Goal: Task Accomplishment & Management: Complete application form

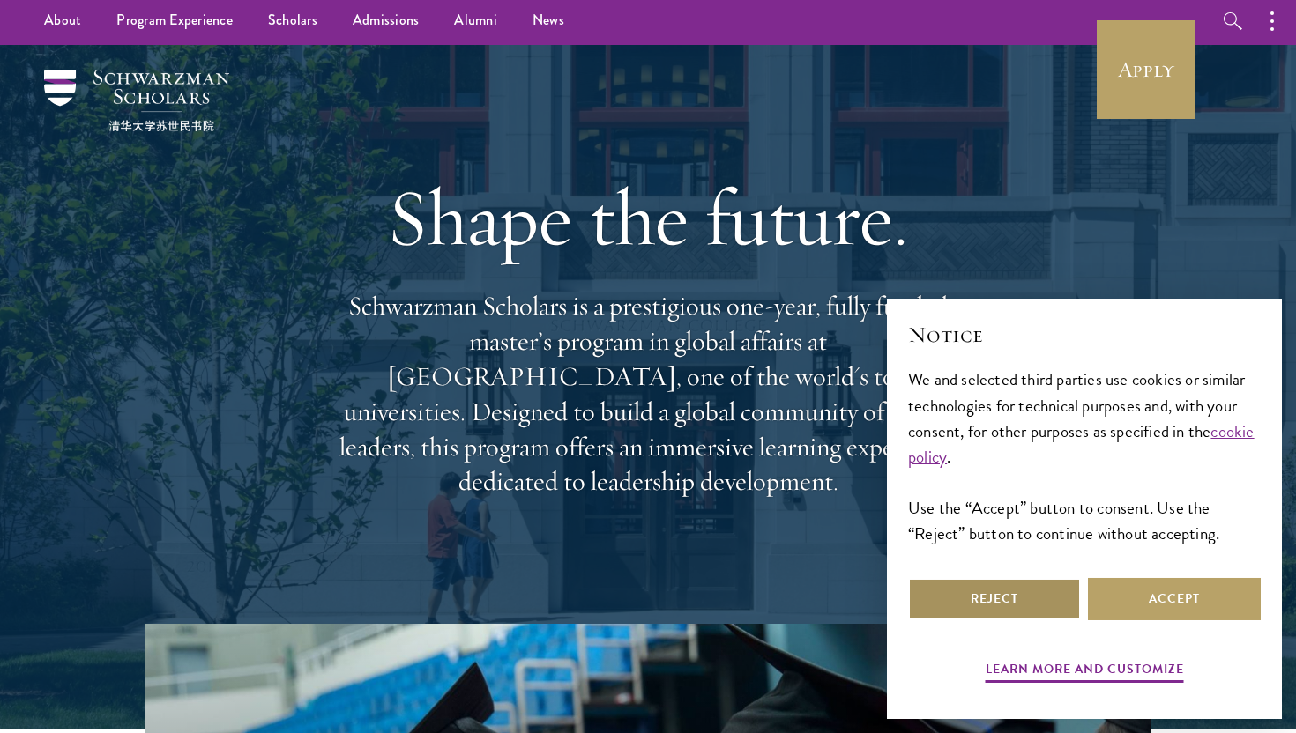
click at [1029, 606] on button "Reject" at bounding box center [994, 599] width 173 height 42
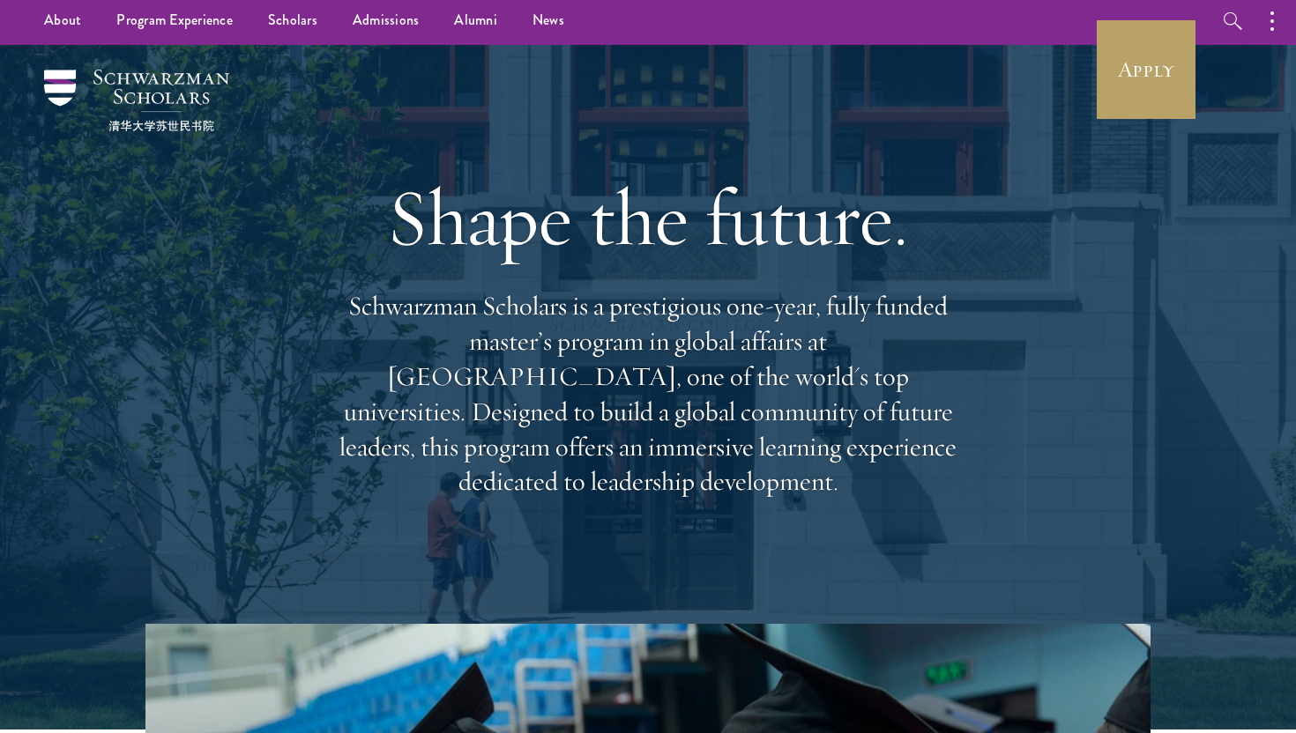
click at [808, 450] on p "Schwarzman Scholars is a prestigious one-year, fully funded master’s program in…" at bounding box center [648, 394] width 635 height 211
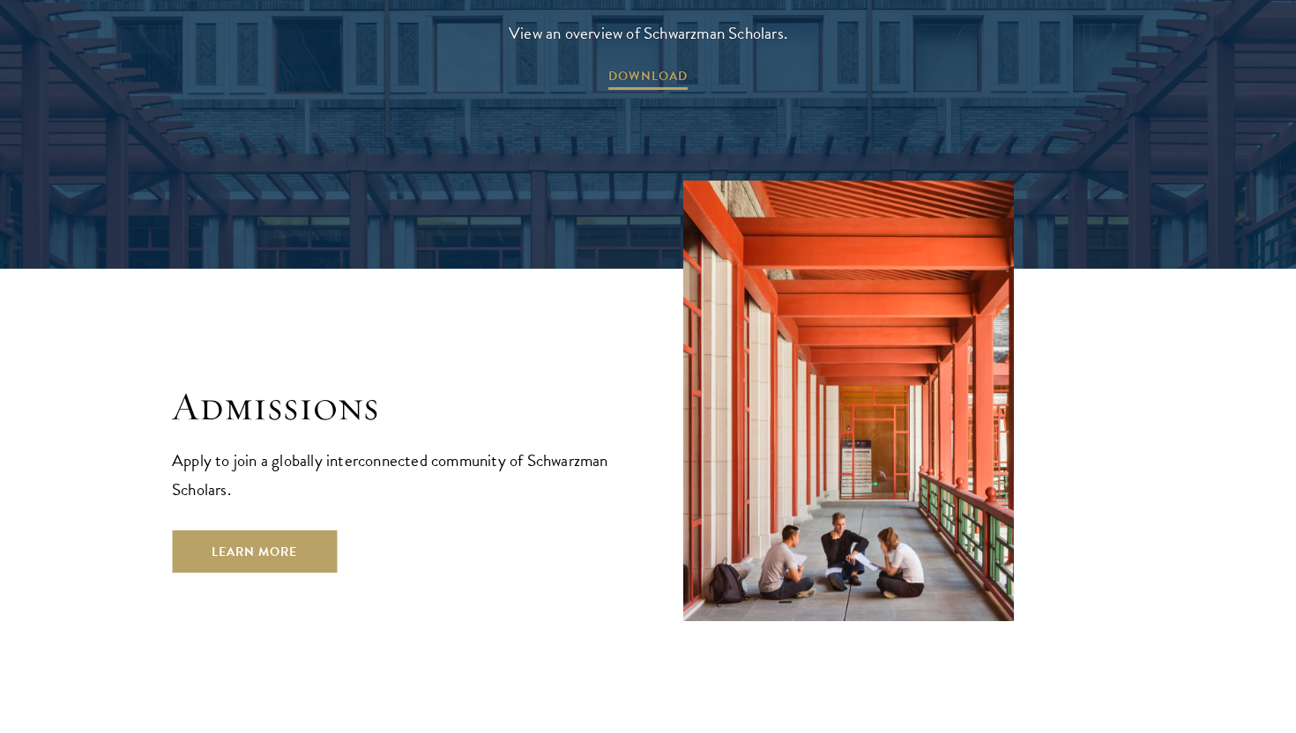
scroll to position [2898, 0]
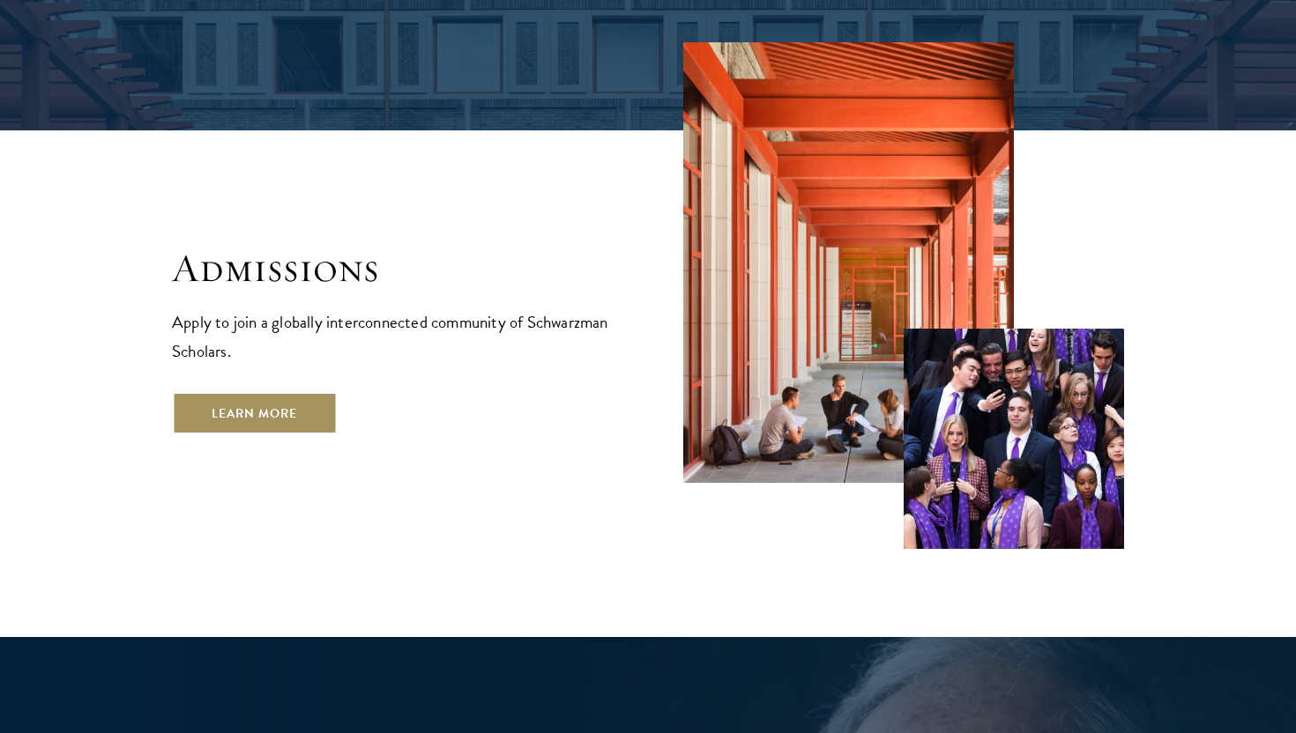
click at [265, 392] on link "Learn More" at bounding box center [254, 413] width 165 height 42
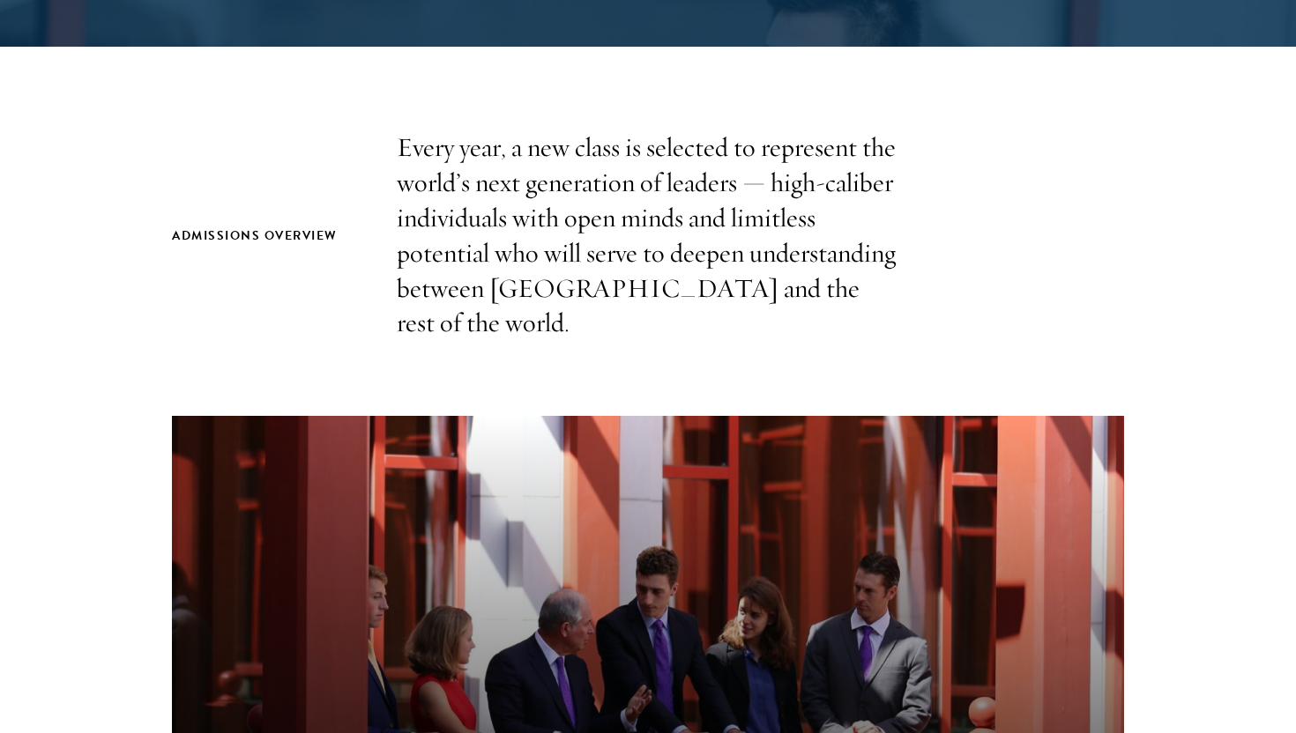
scroll to position [502, 0]
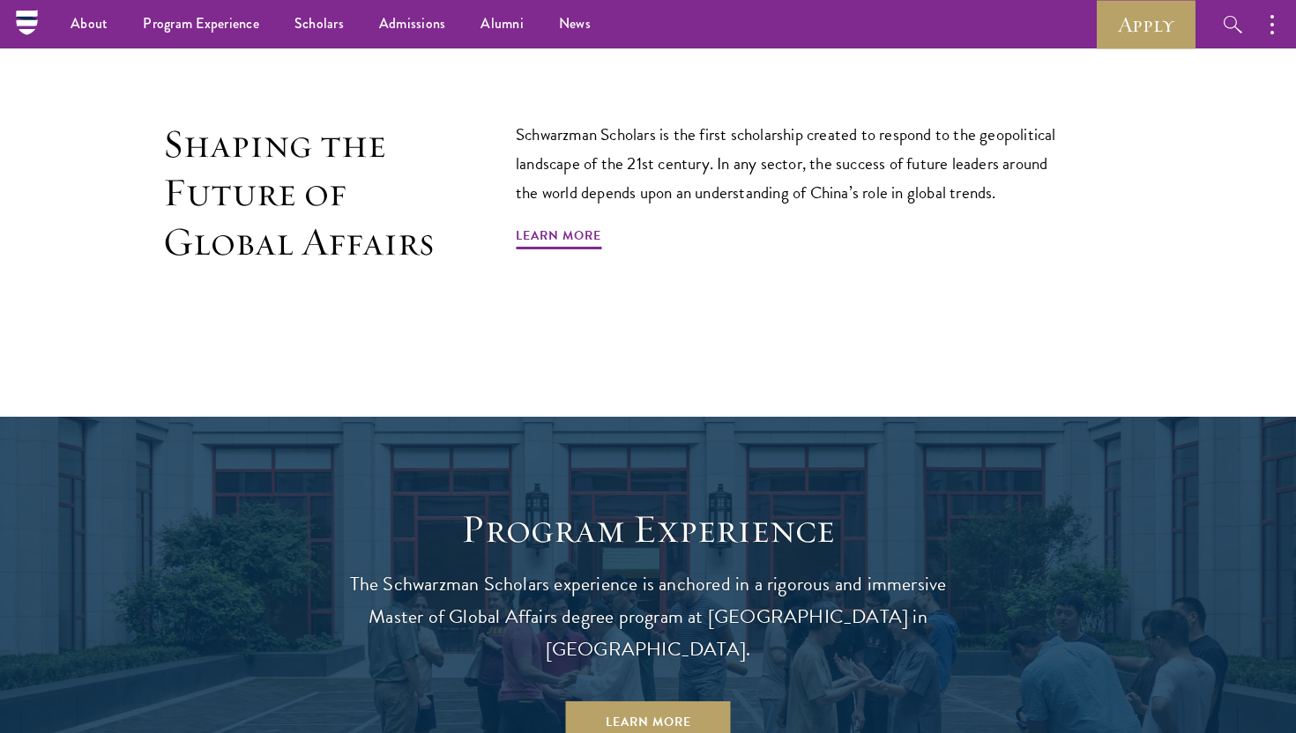
scroll to position [827, 0]
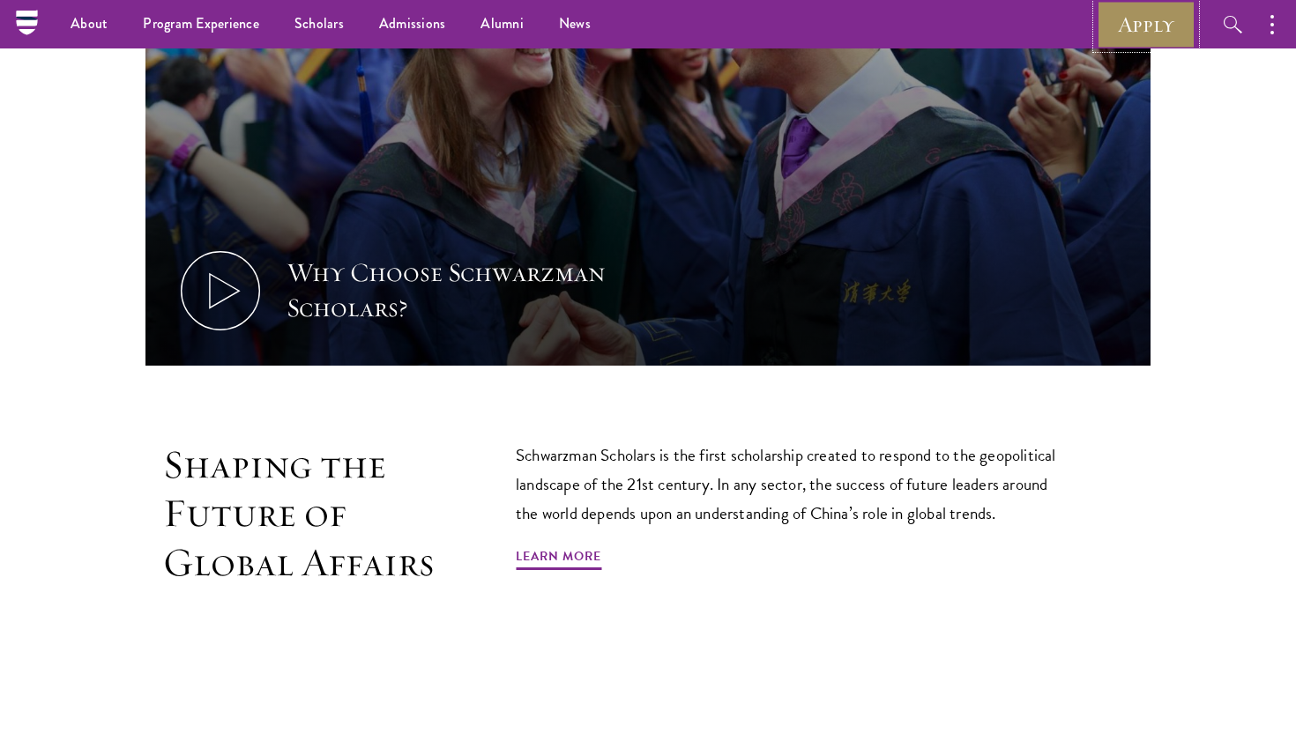
click at [1160, 10] on link "Apply" at bounding box center [1146, 24] width 99 height 48
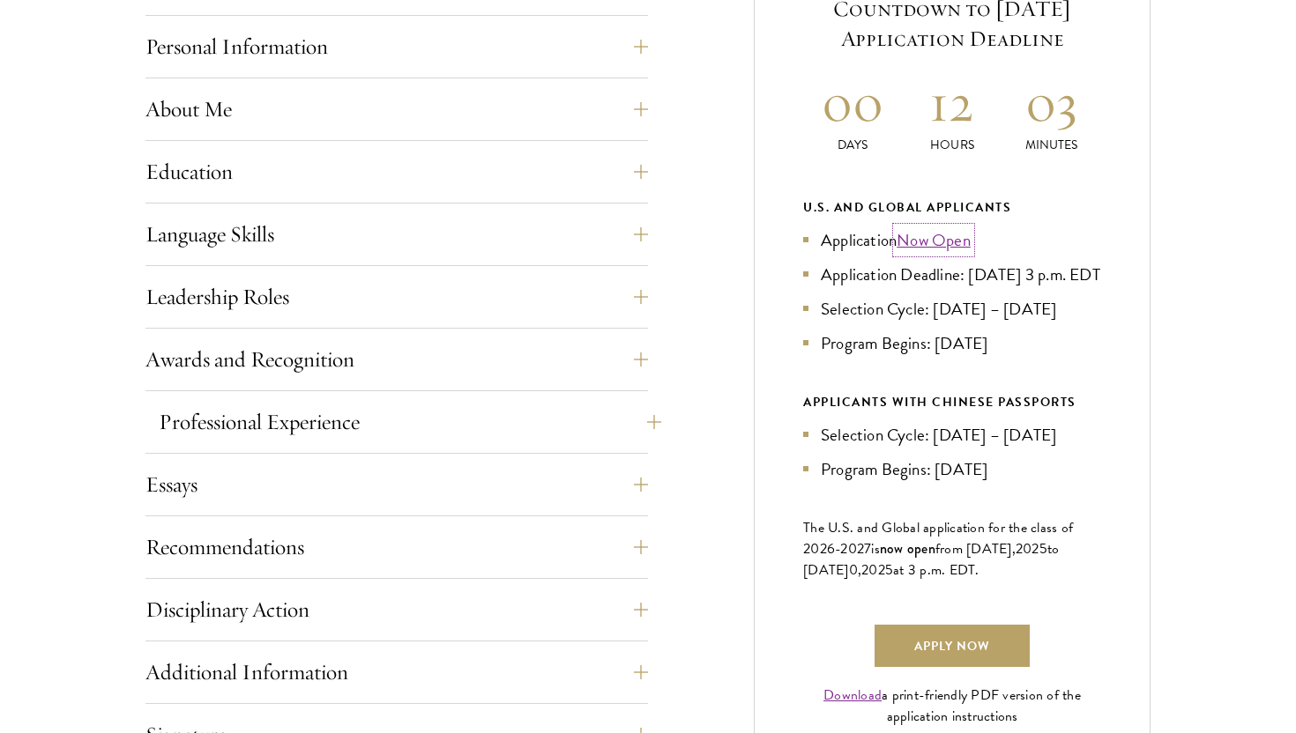
scroll to position [808, 0]
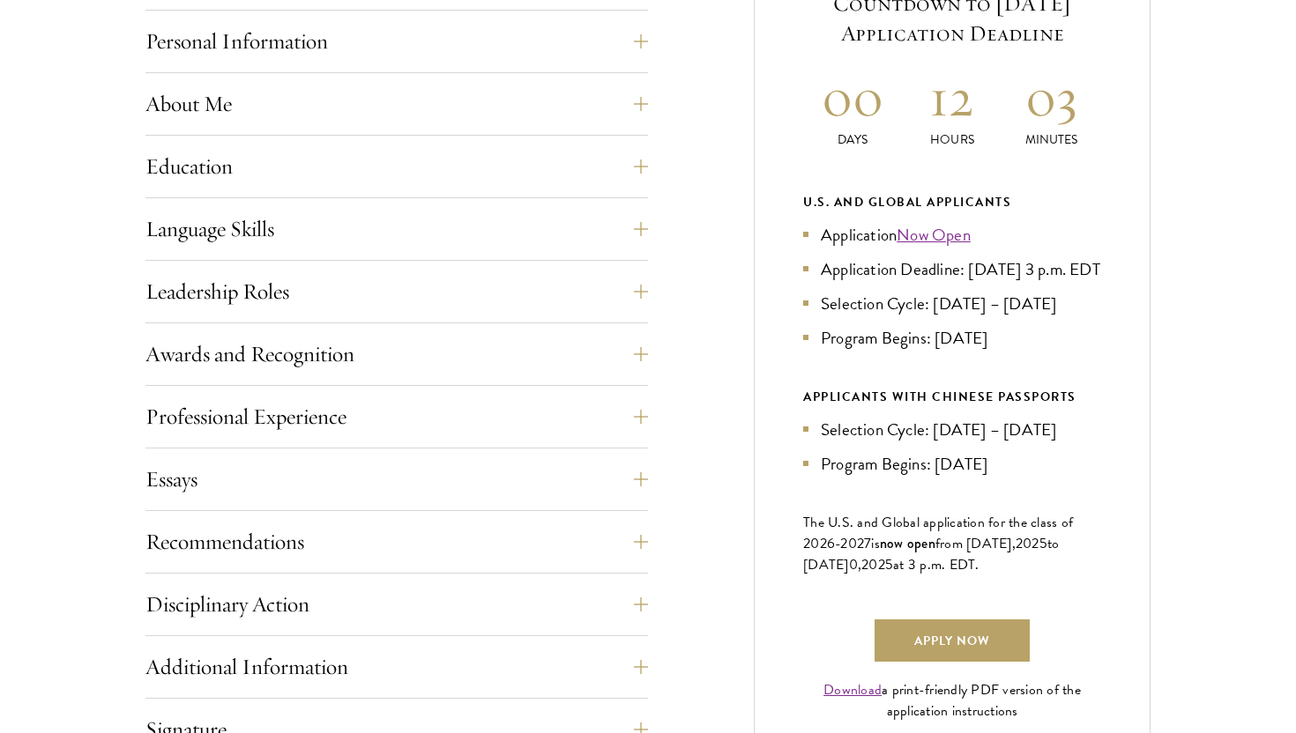
click at [368, 189] on div "Education List only undergraduate and graduate degrees completed (or on track t…" at bounding box center [396, 171] width 502 height 53
click at [366, 176] on button "Education" at bounding box center [410, 166] width 502 height 42
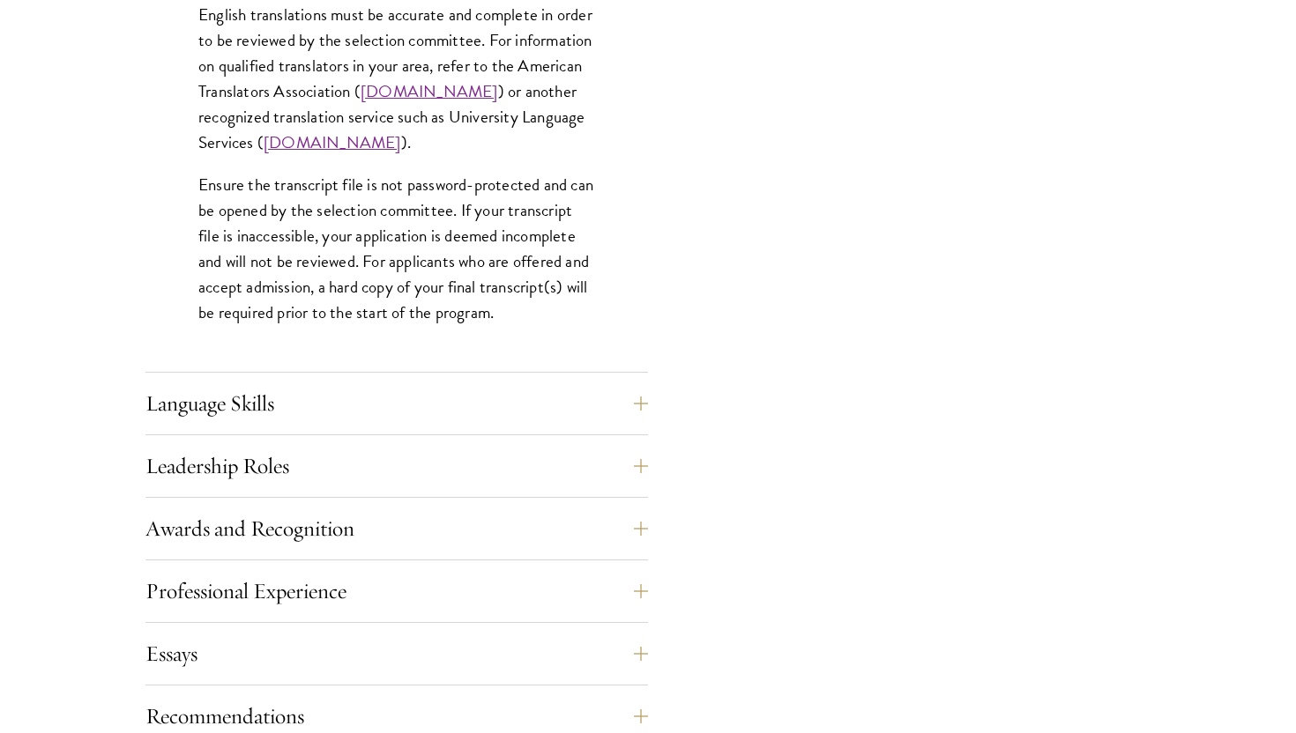
scroll to position [2726, 0]
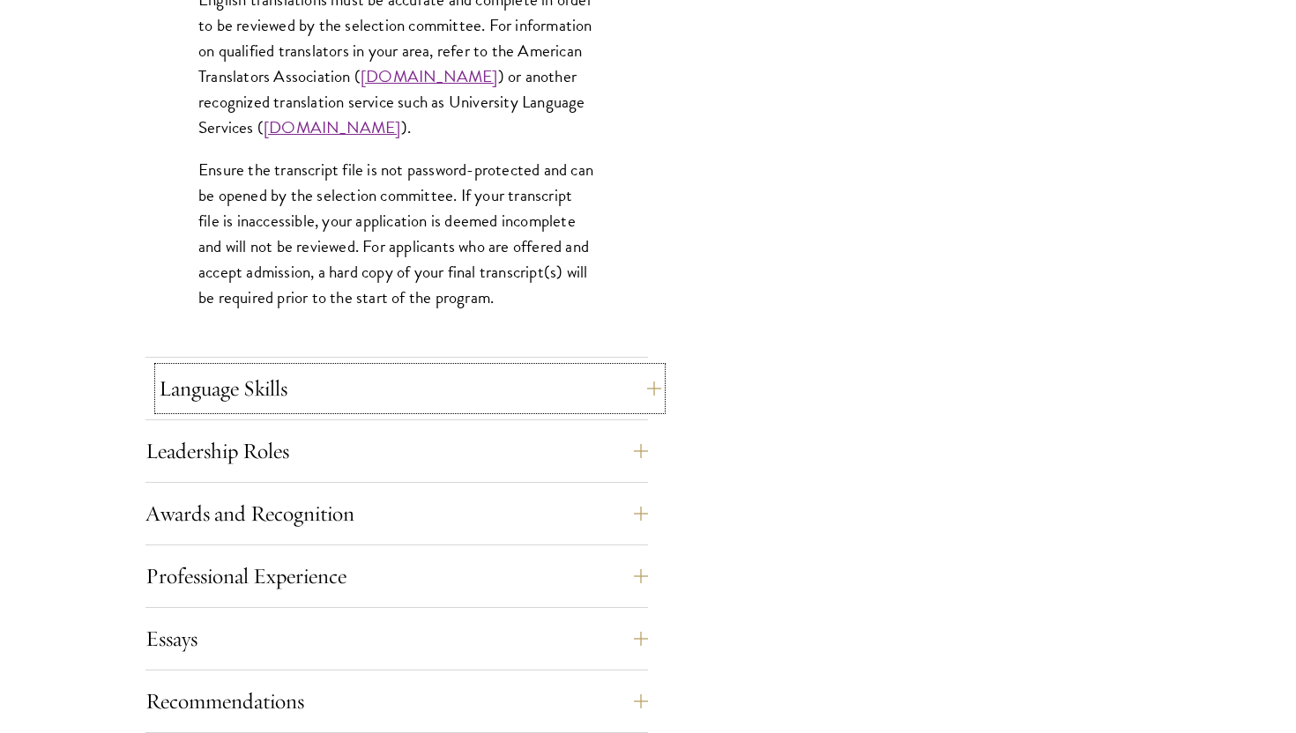
click at [356, 381] on button "Language Skills" at bounding box center [410, 389] width 502 height 42
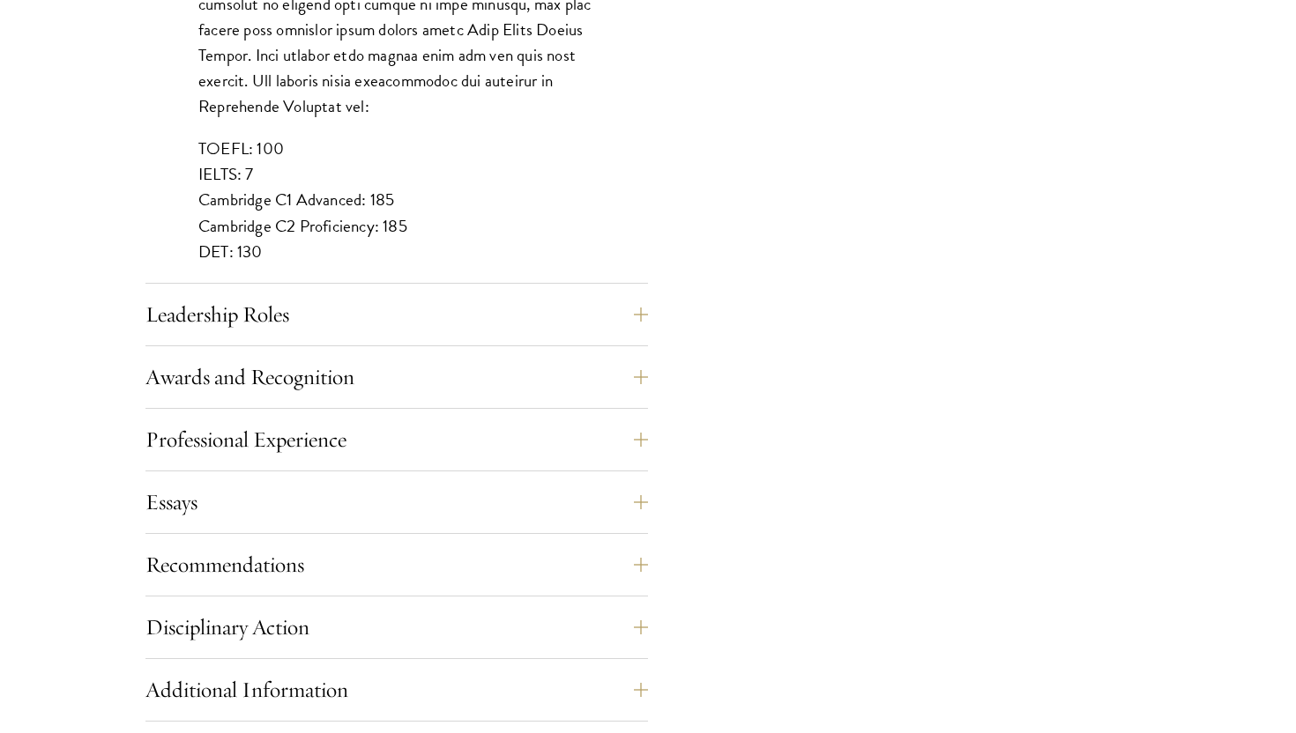
scroll to position [1792, 0]
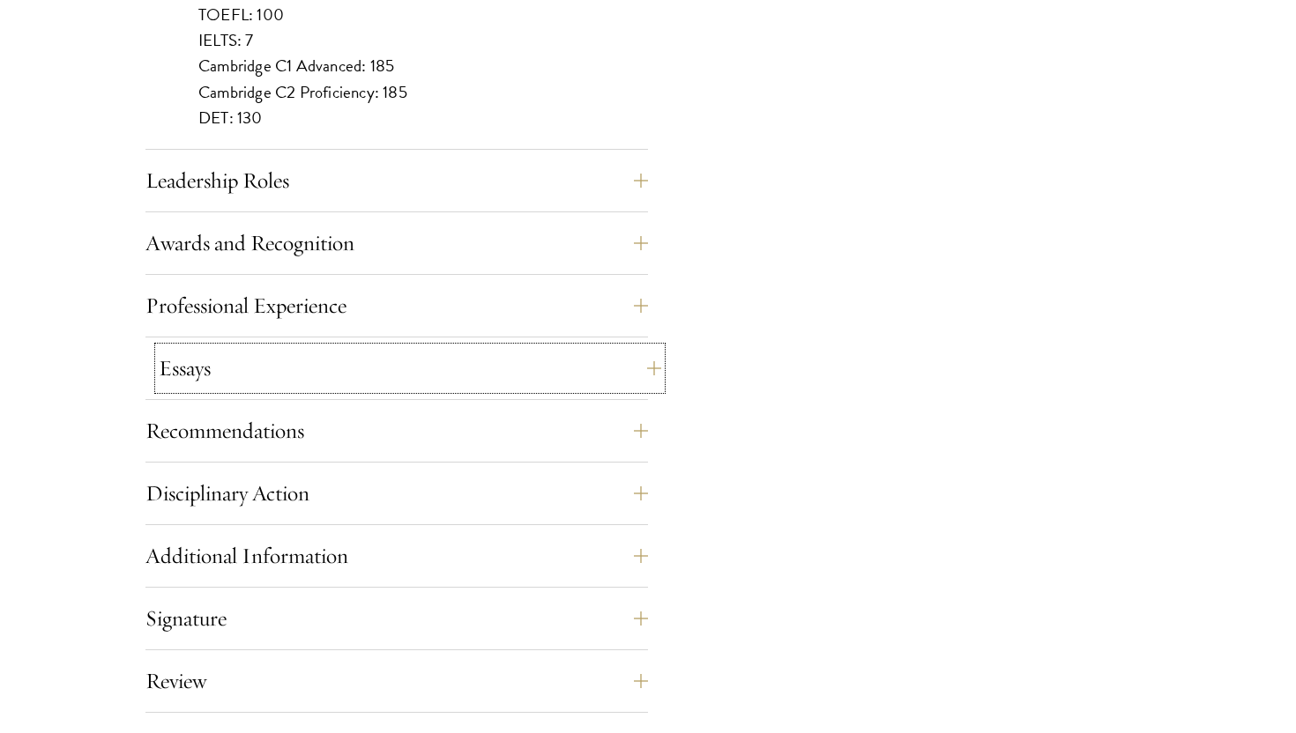
click at [263, 370] on button "Essays" at bounding box center [410, 368] width 502 height 42
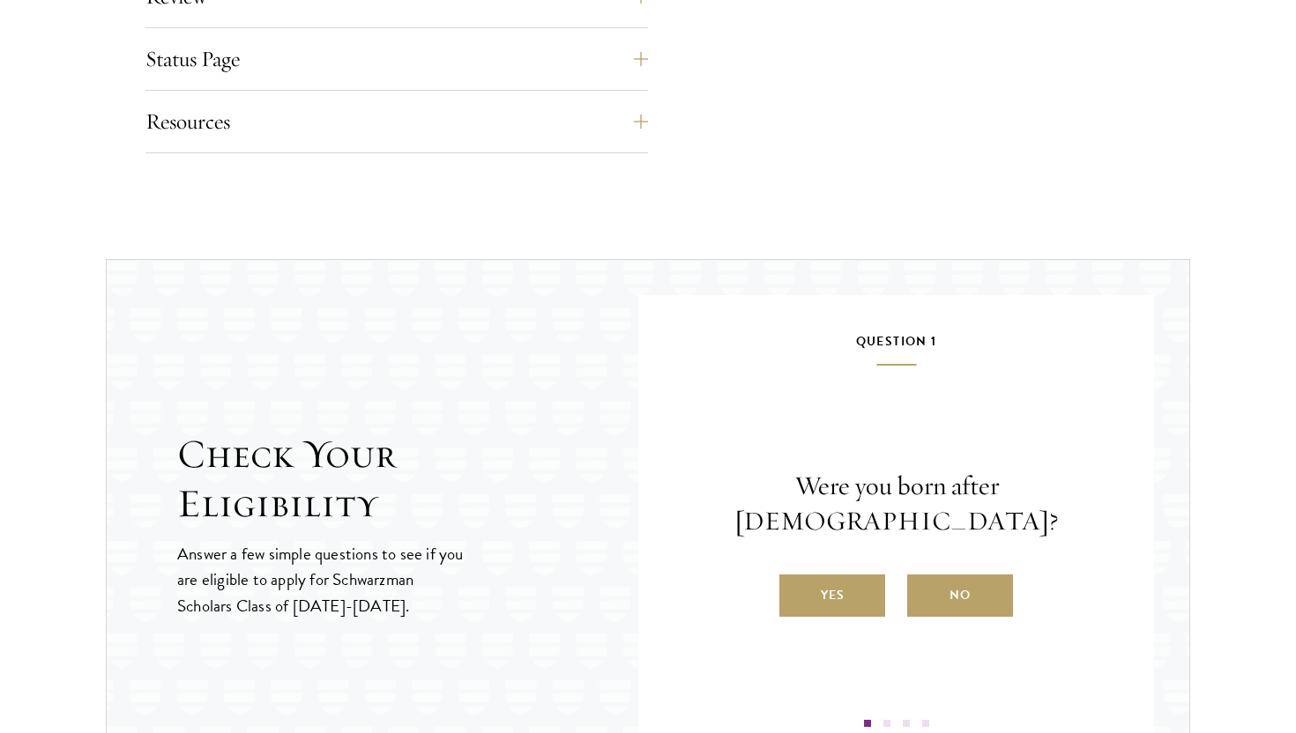
scroll to position [2276, 0]
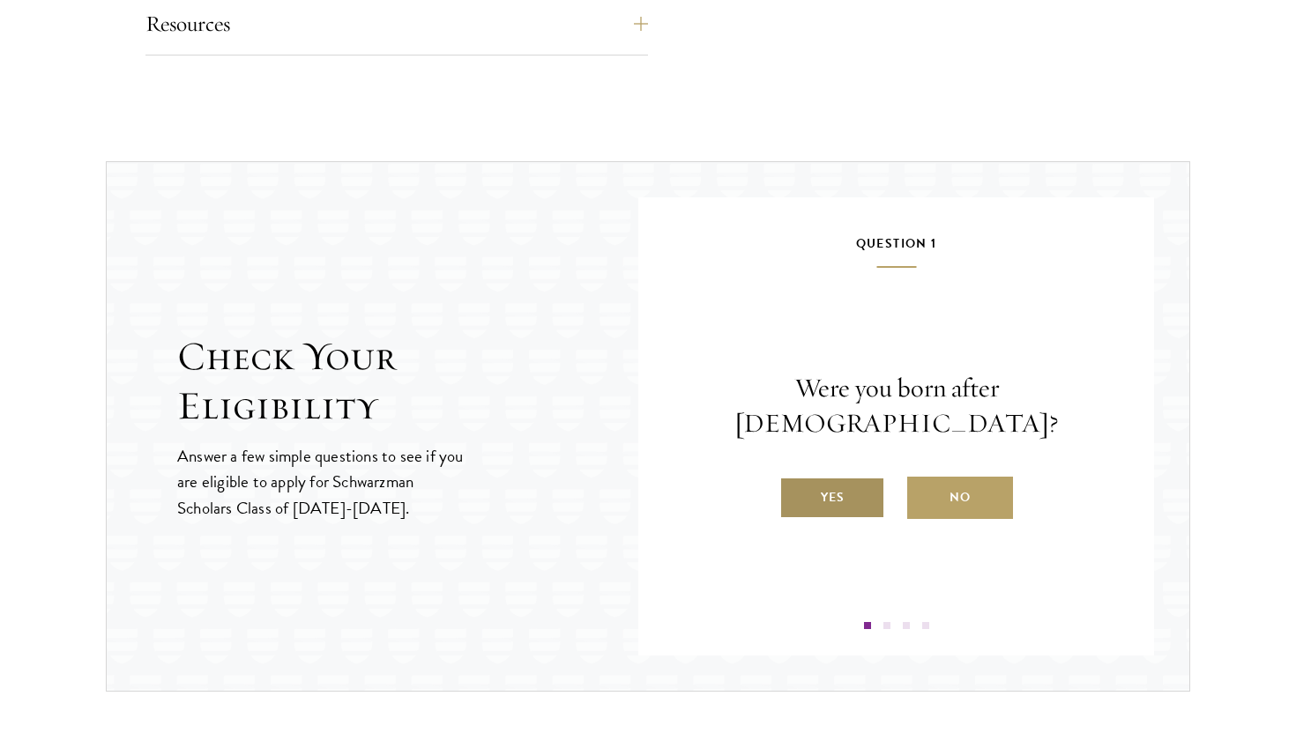
click at [851, 477] on label "Yes" at bounding box center [832, 498] width 106 height 42
click at [795, 479] on input "Yes" at bounding box center [787, 487] width 16 height 16
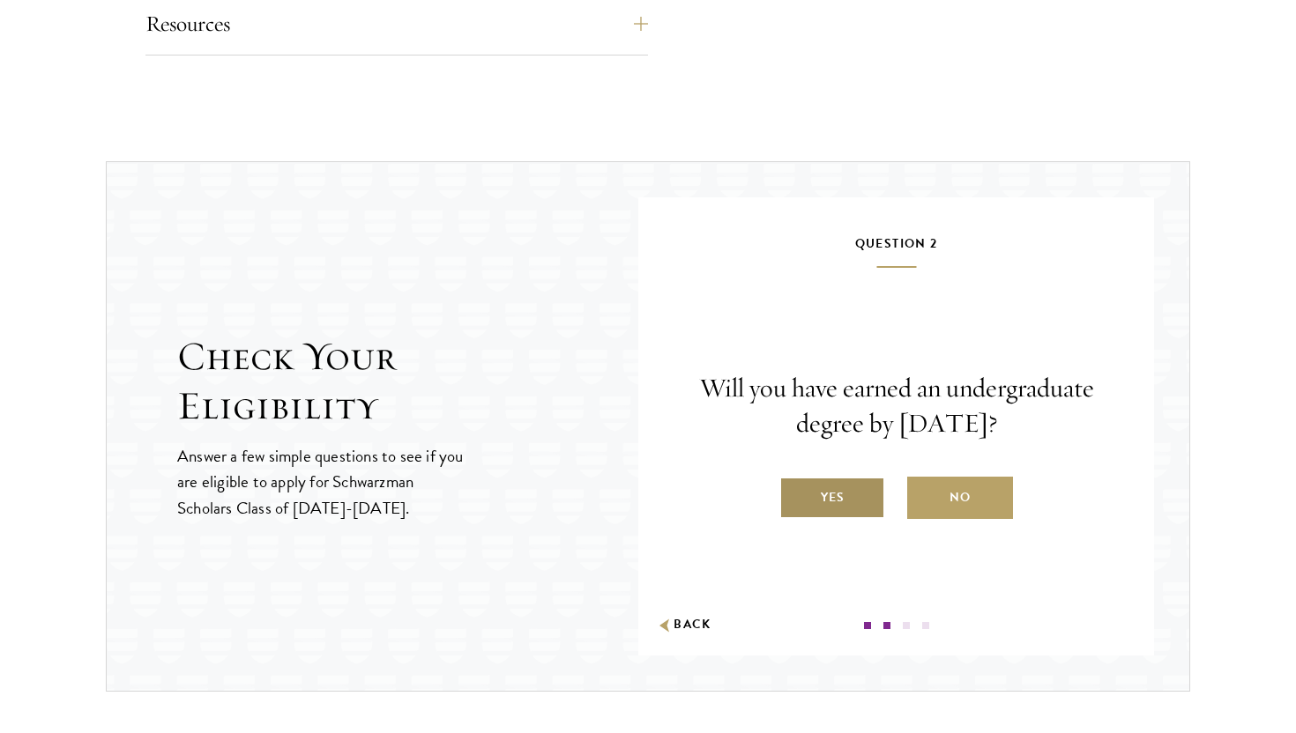
click at [840, 488] on label "Yes" at bounding box center [832, 498] width 106 height 42
click at [795, 488] on input "Yes" at bounding box center [787, 487] width 16 height 16
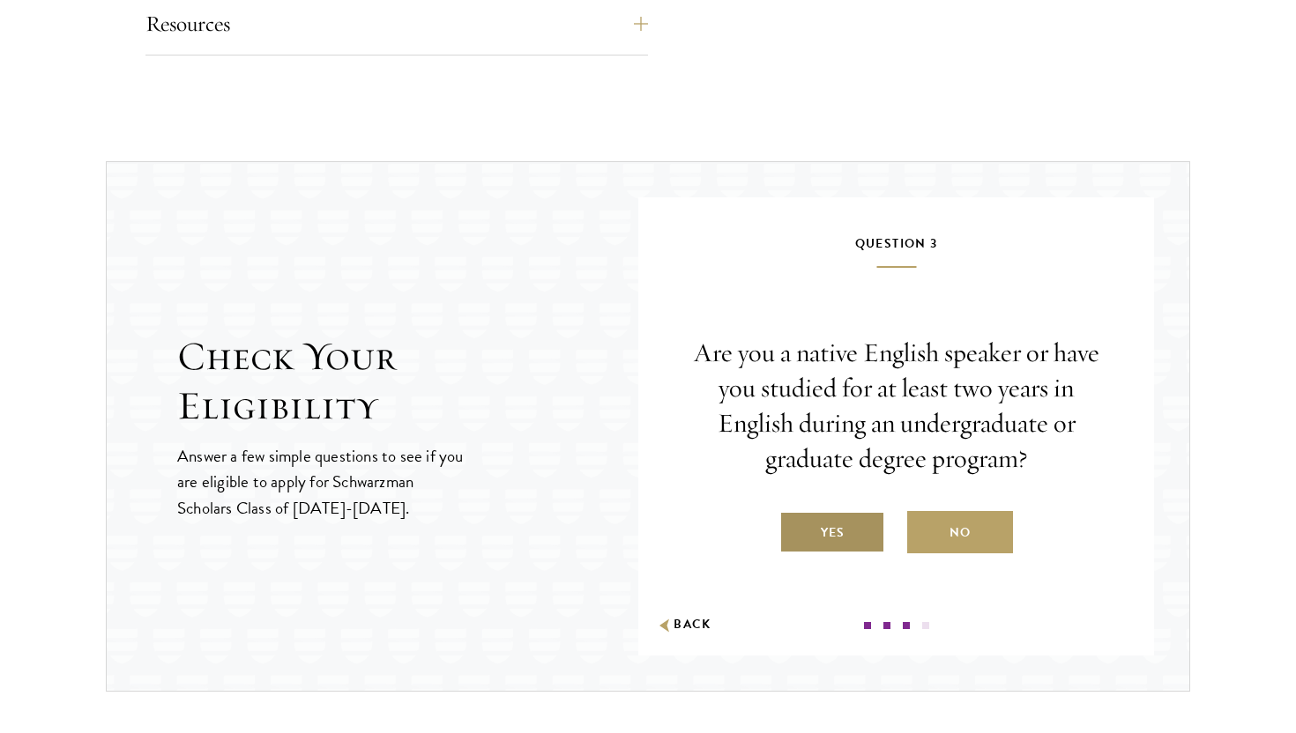
click at [832, 530] on label "Yes" at bounding box center [832, 532] width 106 height 42
click at [795, 530] on input "Yes" at bounding box center [787, 522] width 16 height 16
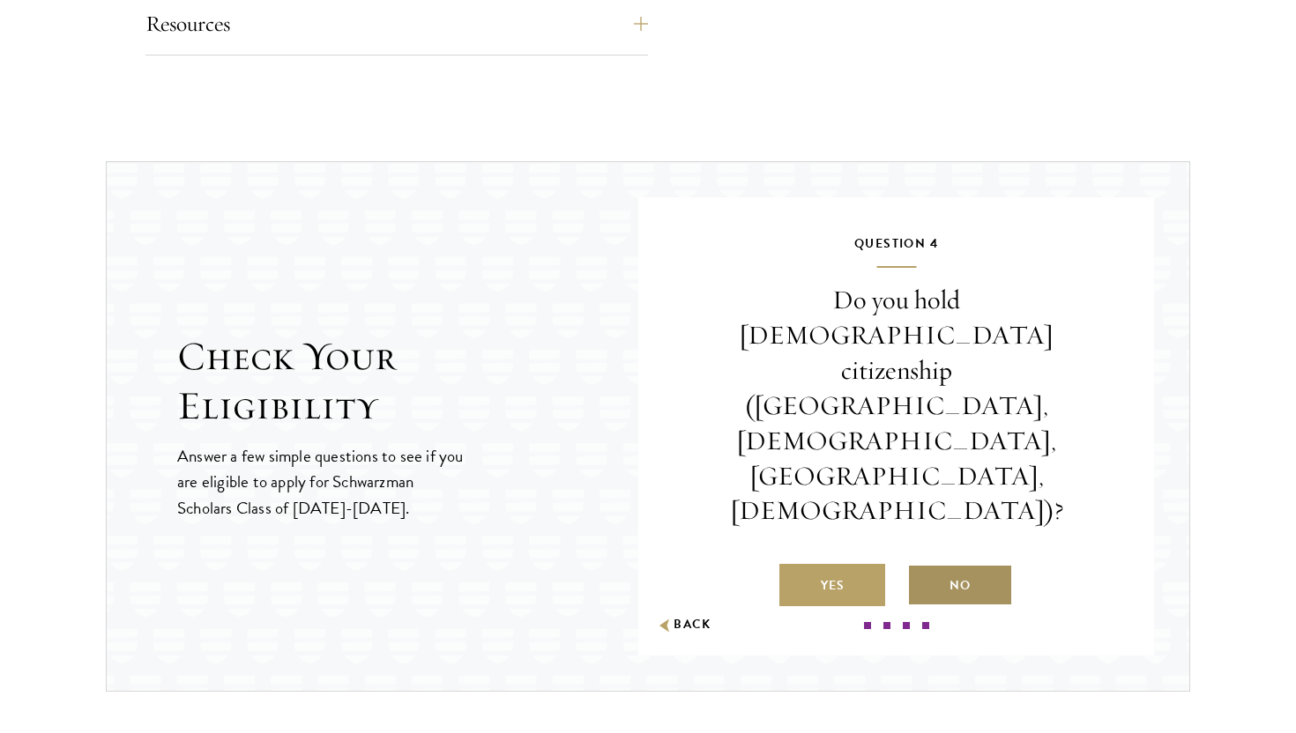
click at [970, 564] on label "No" at bounding box center [960, 585] width 106 height 42
click at [923, 567] on input "No" at bounding box center [915, 575] width 16 height 16
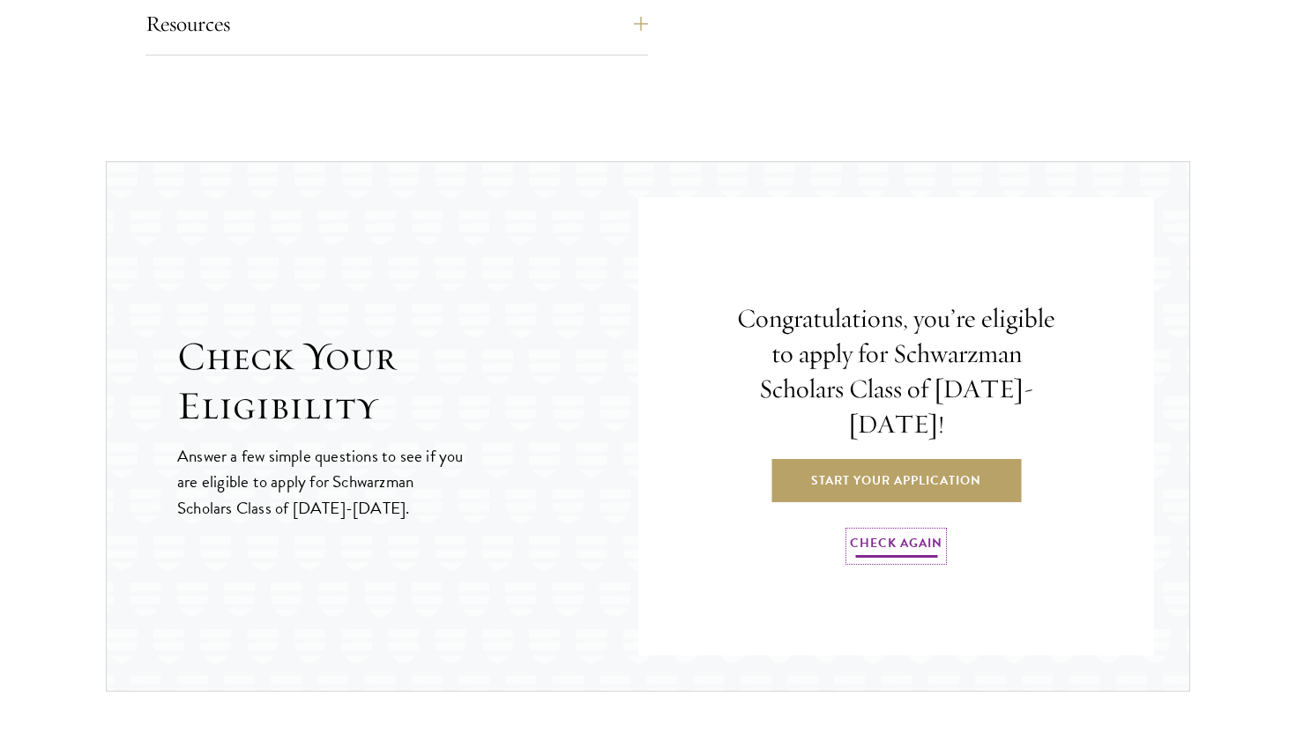
click at [903, 532] on link "Check Again" at bounding box center [896, 545] width 93 height 27
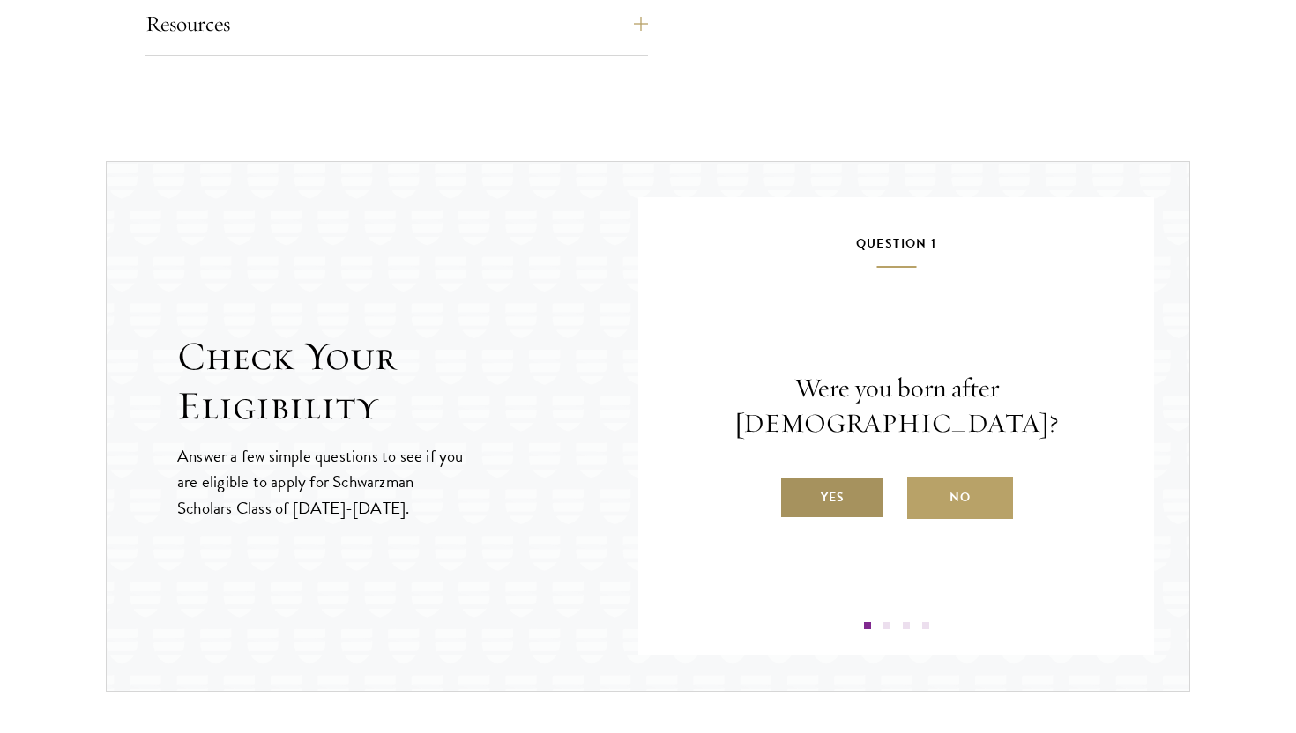
click at [867, 499] on label "Yes" at bounding box center [832, 498] width 106 height 42
click at [795, 495] on input "Yes" at bounding box center [787, 487] width 16 height 16
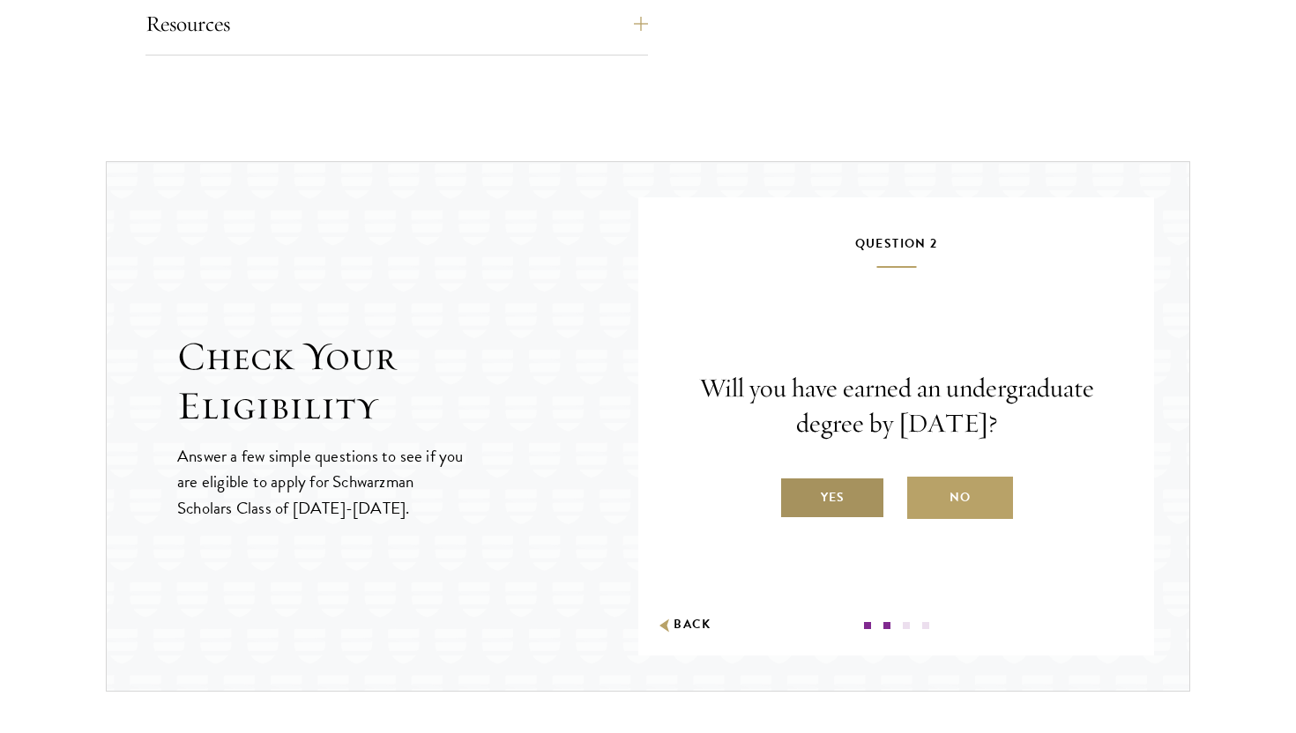
click at [859, 495] on label "Yes" at bounding box center [832, 498] width 106 height 42
click at [795, 495] on input "Yes" at bounding box center [787, 487] width 16 height 16
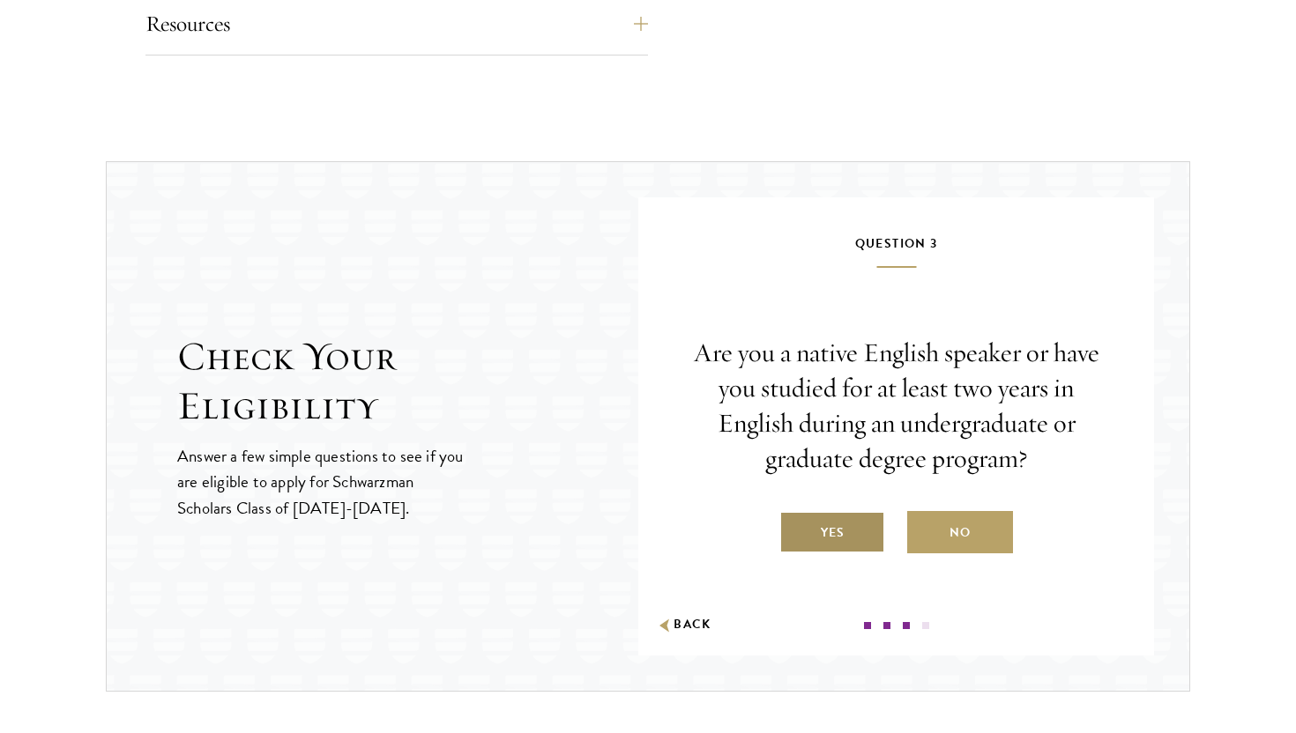
click at [849, 519] on label "Yes" at bounding box center [832, 532] width 106 height 42
click at [795, 519] on input "Yes" at bounding box center [787, 522] width 16 height 16
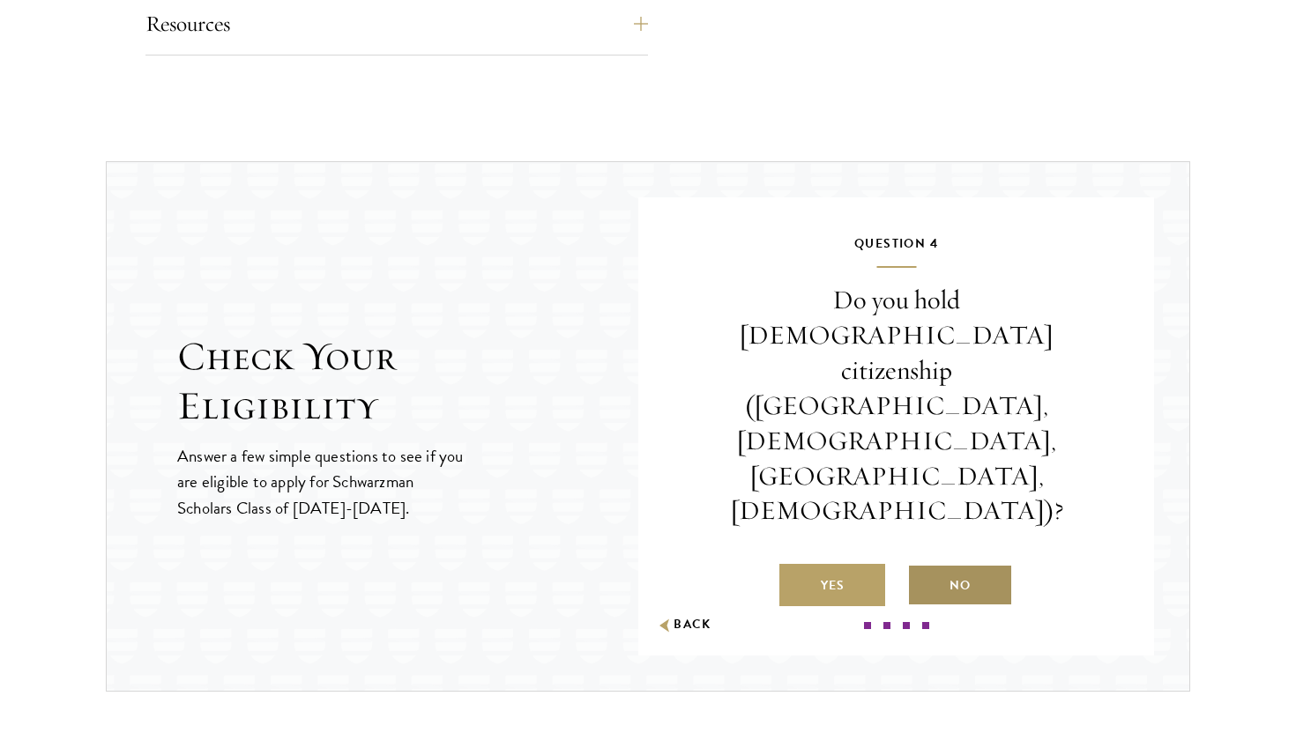
click at [929, 564] on label "No" at bounding box center [960, 585] width 106 height 42
click at [923, 567] on input "No" at bounding box center [915, 575] width 16 height 16
